Goal: Information Seeking & Learning: Learn about a topic

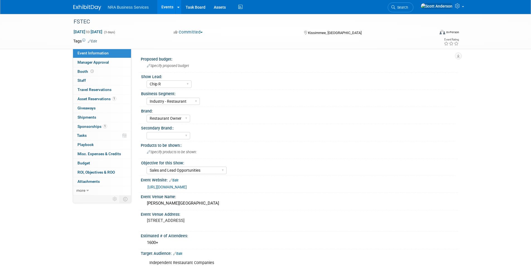
select select "Chip R"
select select "Industry - Restaurant"
select select "Restaurant Owner"
select select "Sales and Lead Opportunities"
click at [166, 7] on link "Events" at bounding box center [167, 7] width 20 height 14
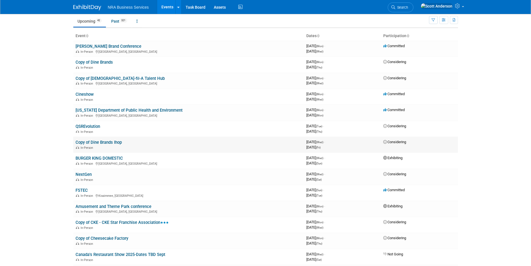
scroll to position [84, 0]
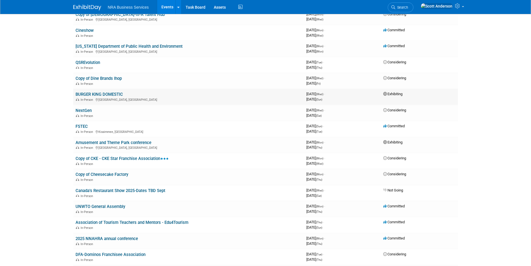
click at [111, 94] on link "BURGER KING DOMESTIC" at bounding box center [99, 94] width 47 height 5
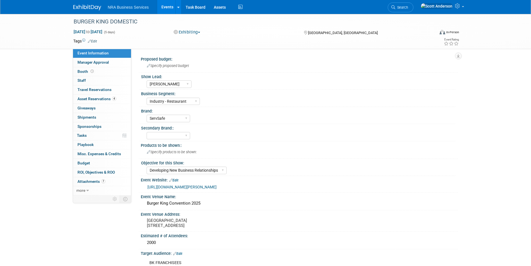
select select "[PERSON_NAME]"
select select "Industry - Restaurant"
select select "ServSafe"
select select "Developing New Business Relationships"
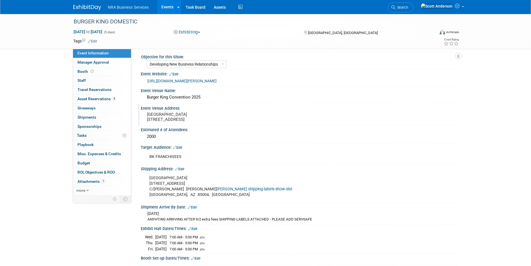
scroll to position [167, 0]
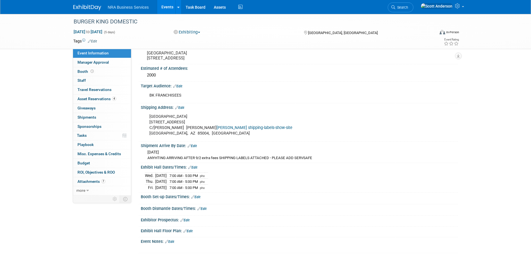
click at [244, 130] on link "[PERSON_NAME] shipping-labels-show-site" at bounding box center [255, 127] width 76 height 5
